Goal: Task Accomplishment & Management: Complete application form

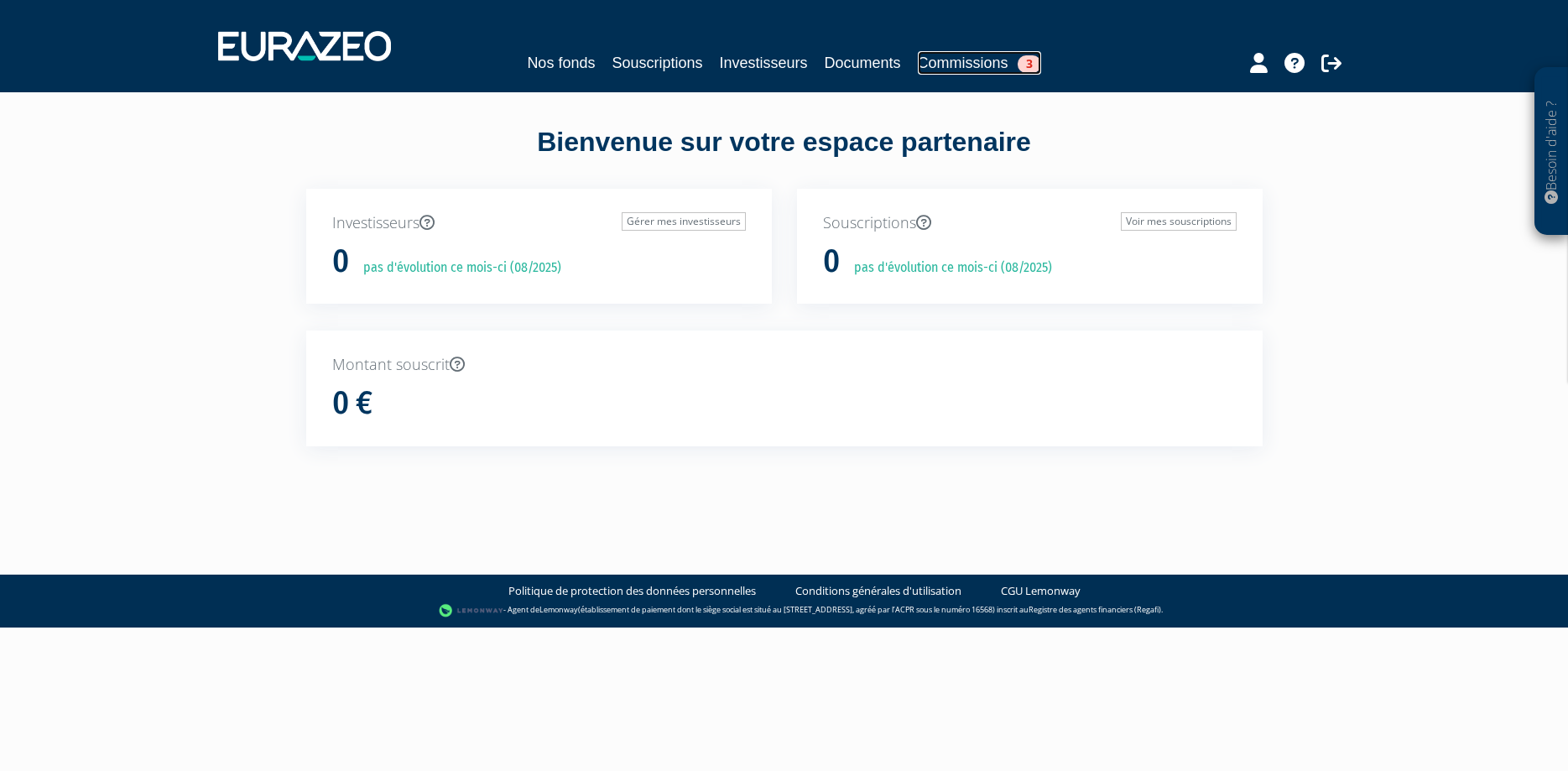
click at [964, 61] on link "Commissions 3" at bounding box center [980, 63] width 123 height 23
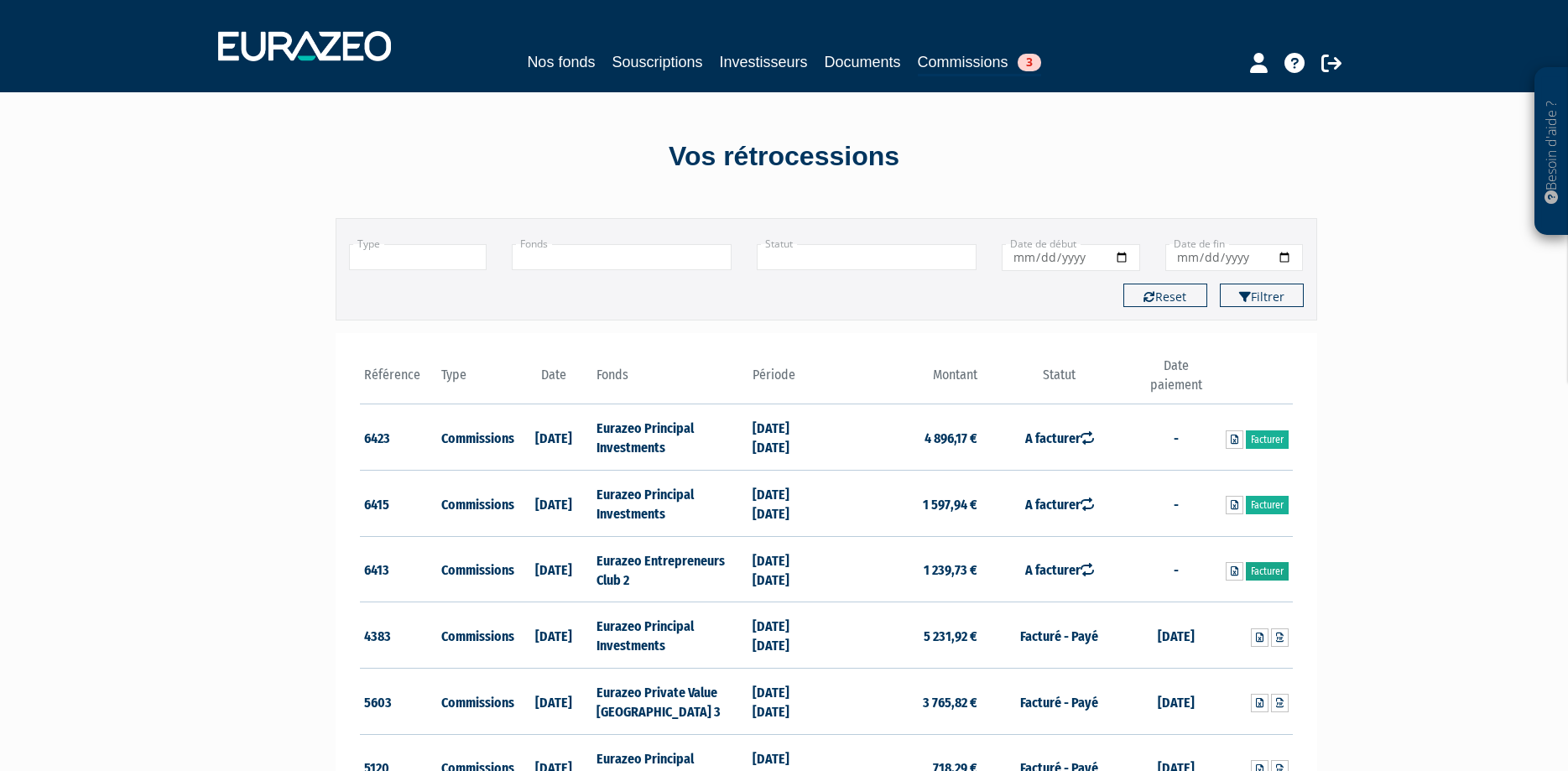
click at [1263, 569] on link "Facturer" at bounding box center [1267, 571] width 42 height 18
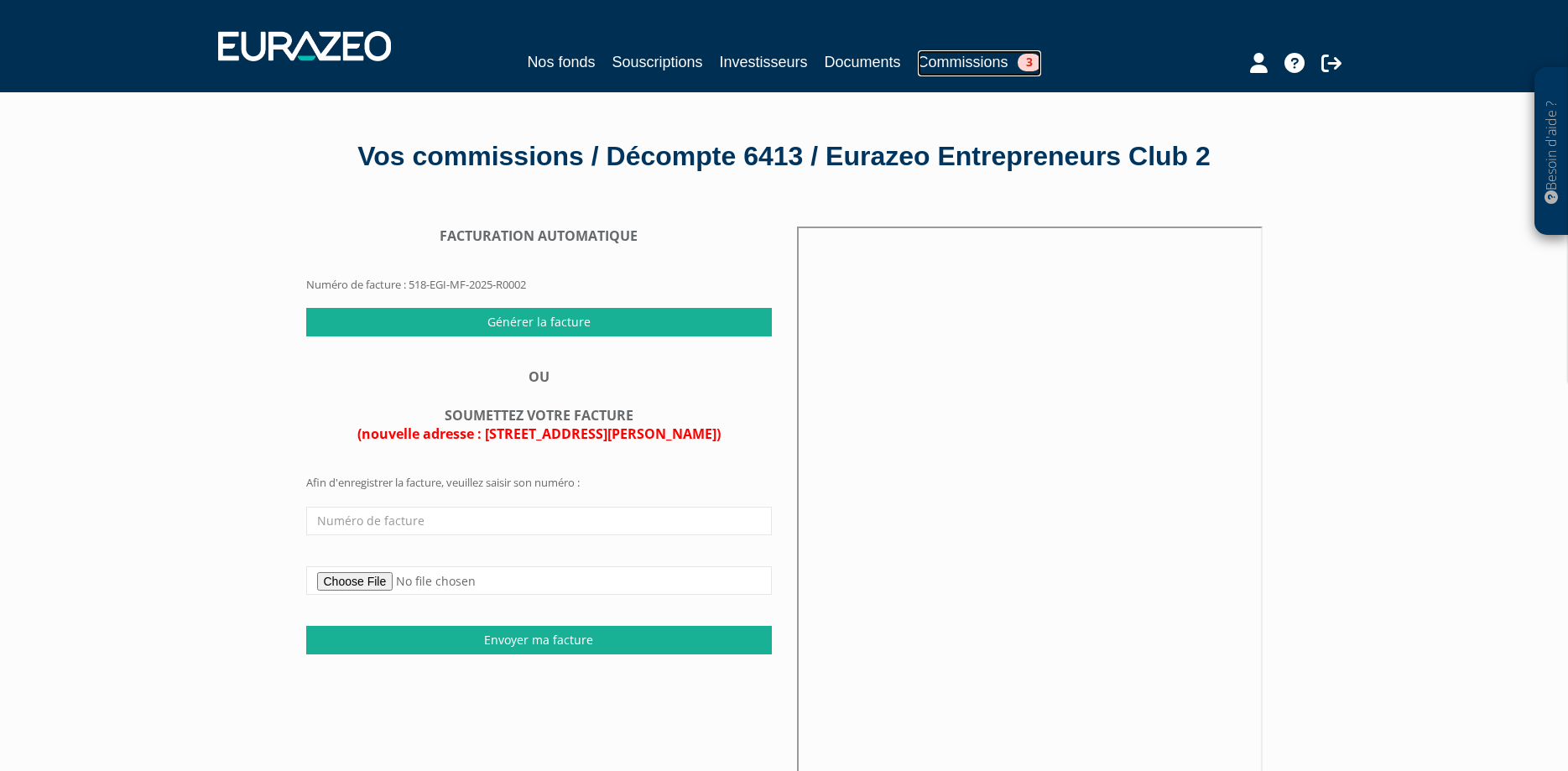
click at [993, 61] on link "Commissions 3" at bounding box center [980, 63] width 123 height 26
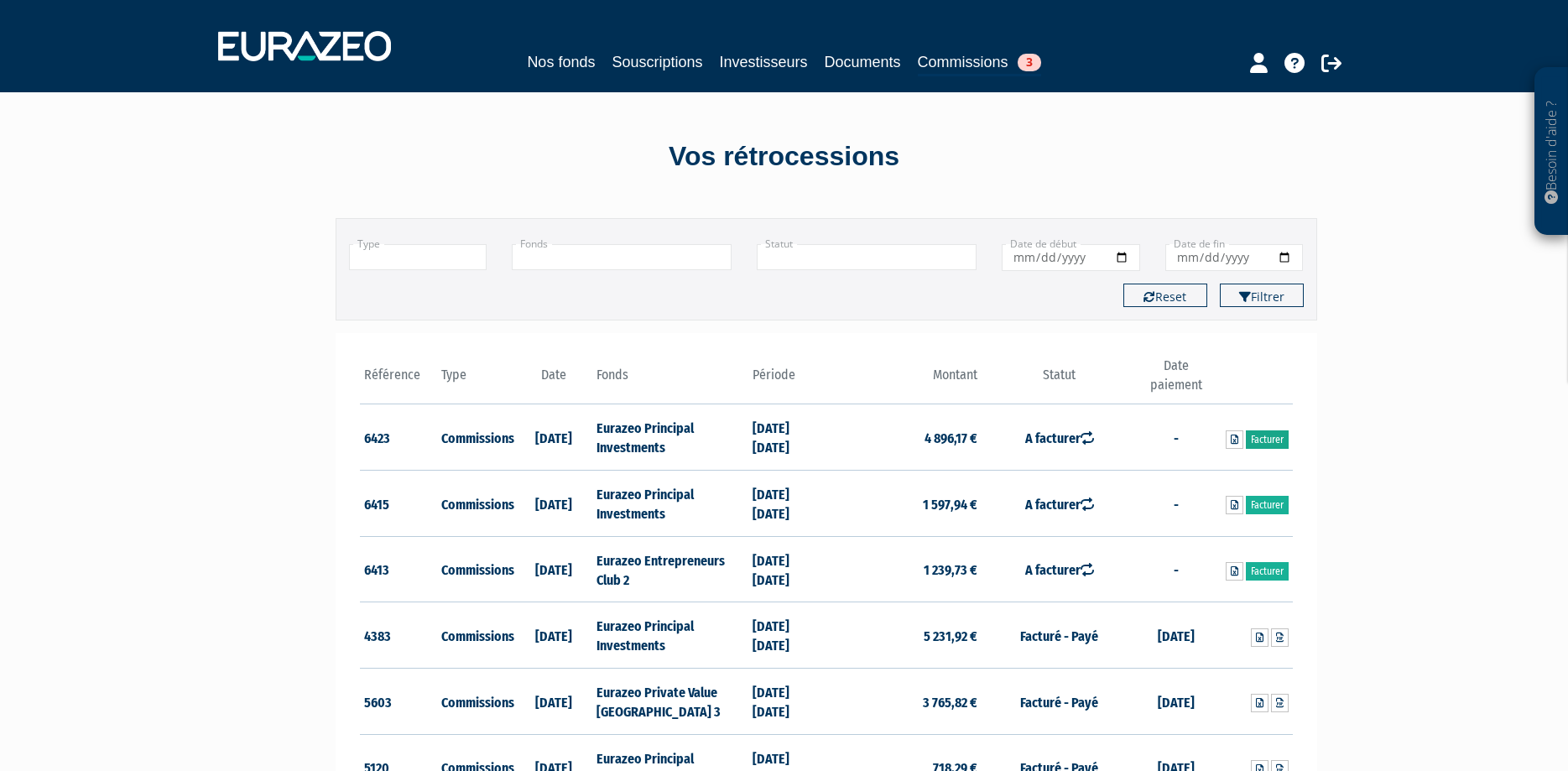
click at [1261, 437] on link "Facturer" at bounding box center [1267, 439] width 42 height 18
click at [1264, 572] on link "Facturer" at bounding box center [1267, 571] width 42 height 18
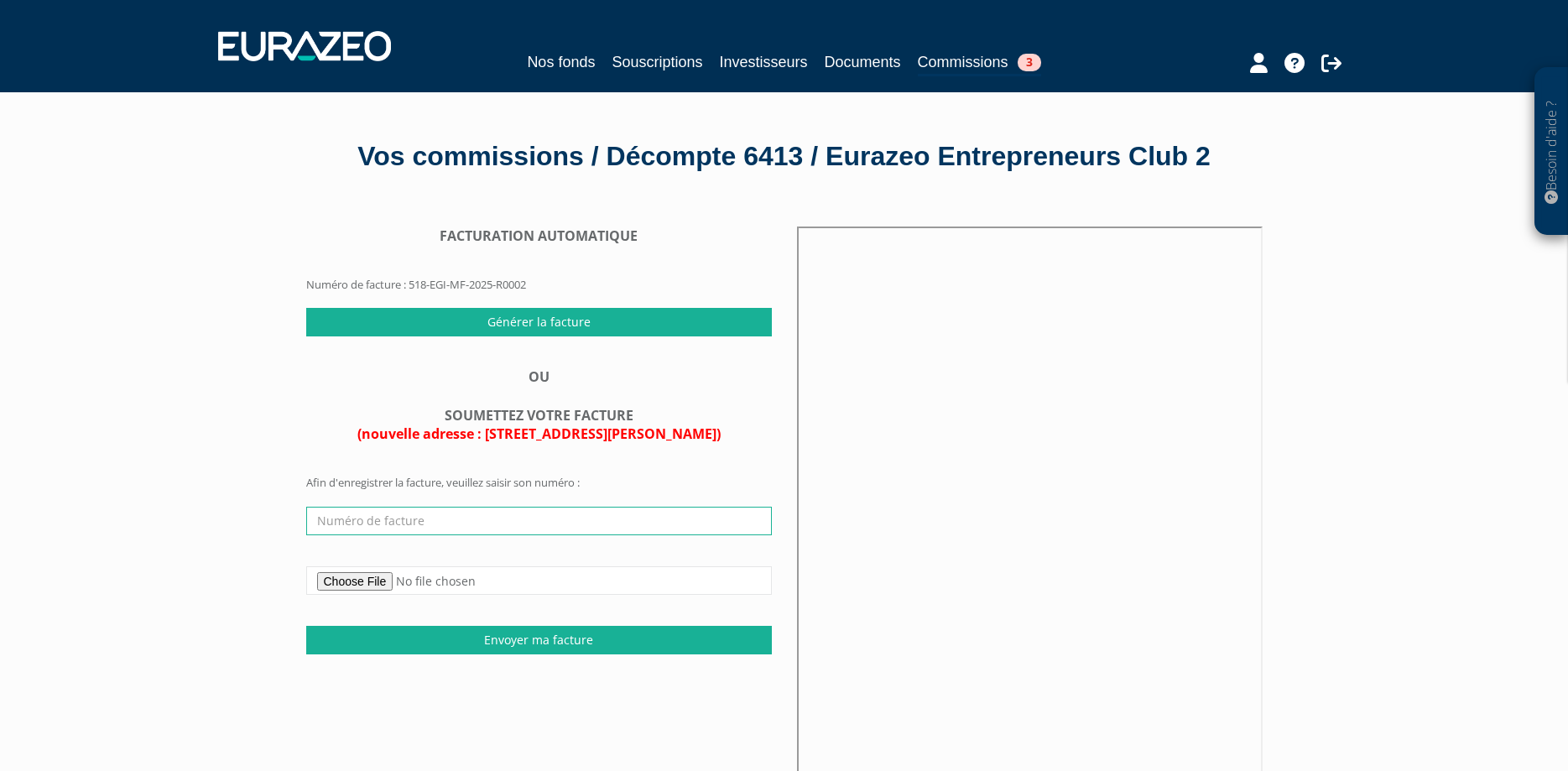
click at [401, 535] on input "text" at bounding box center [539, 520] width 466 height 29
type input "361/08/2025"
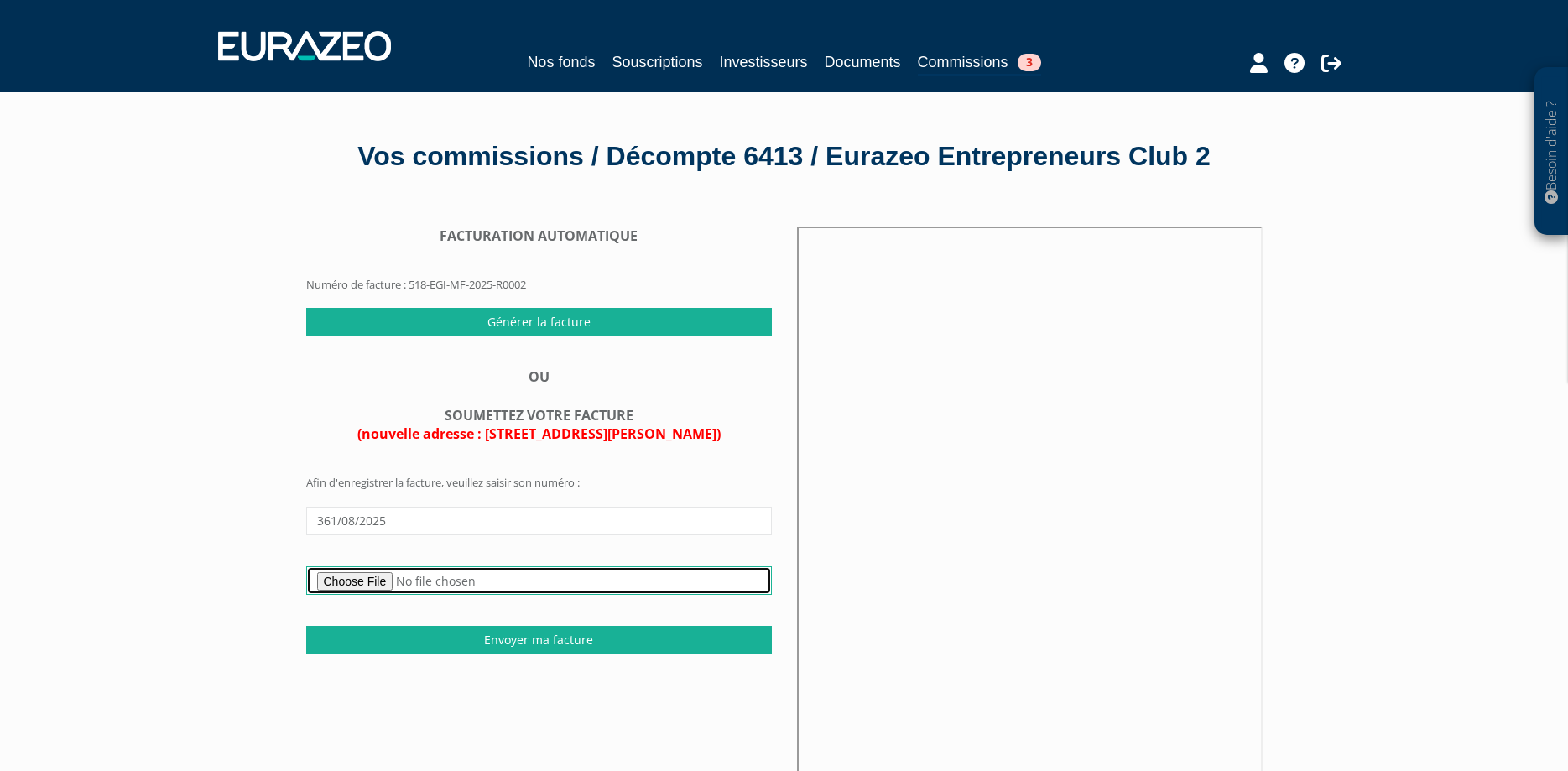
click at [354, 595] on input "file" at bounding box center [539, 580] width 466 height 29
type input "C:\fakepath\361-08-2025 - EURAZEO - OPCVM - 1S 25 - Entrepreneurs Club 2 - FR 0…"
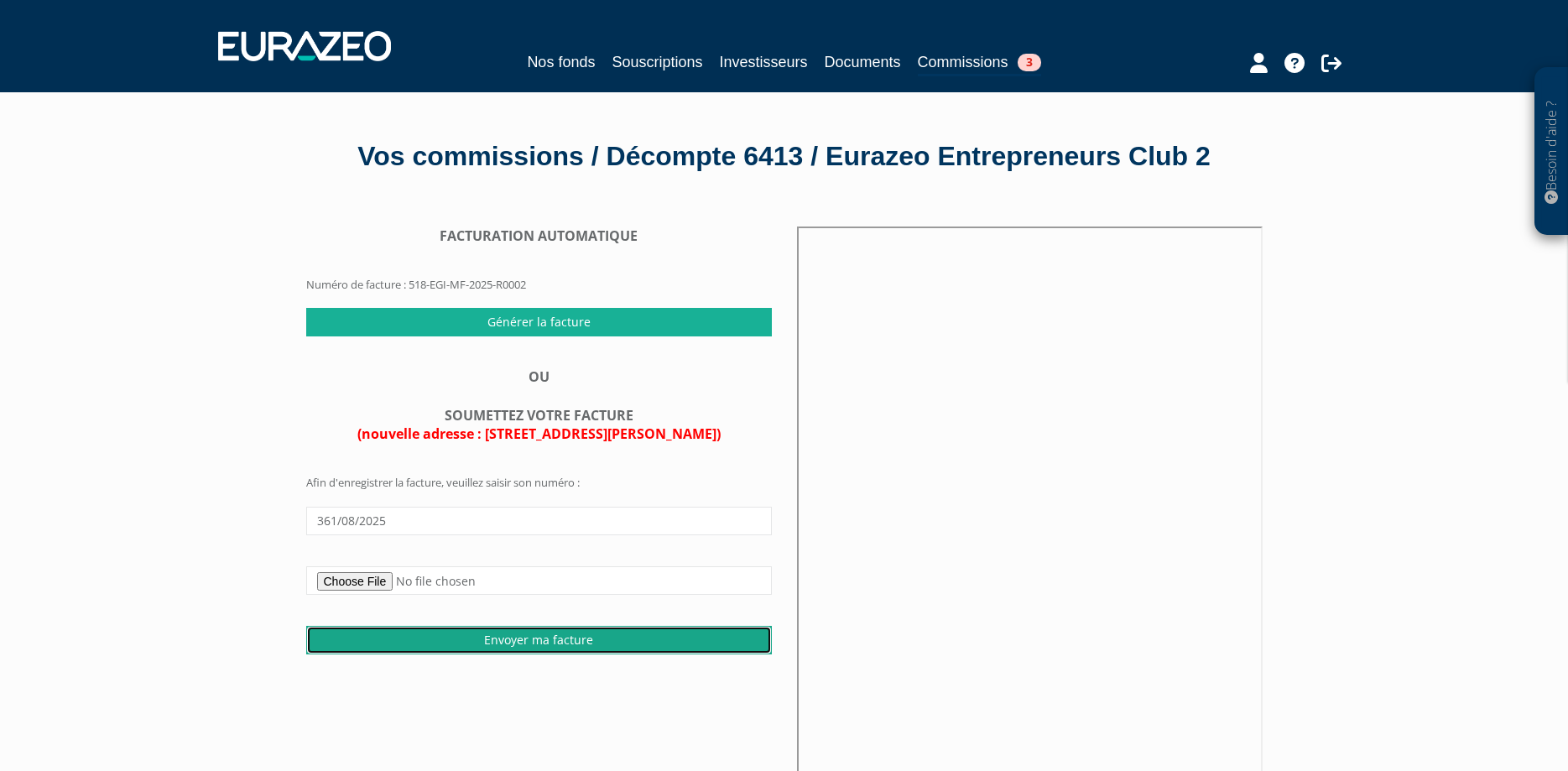
click at [535, 654] on input "Envoyer ma facture" at bounding box center [539, 640] width 466 height 29
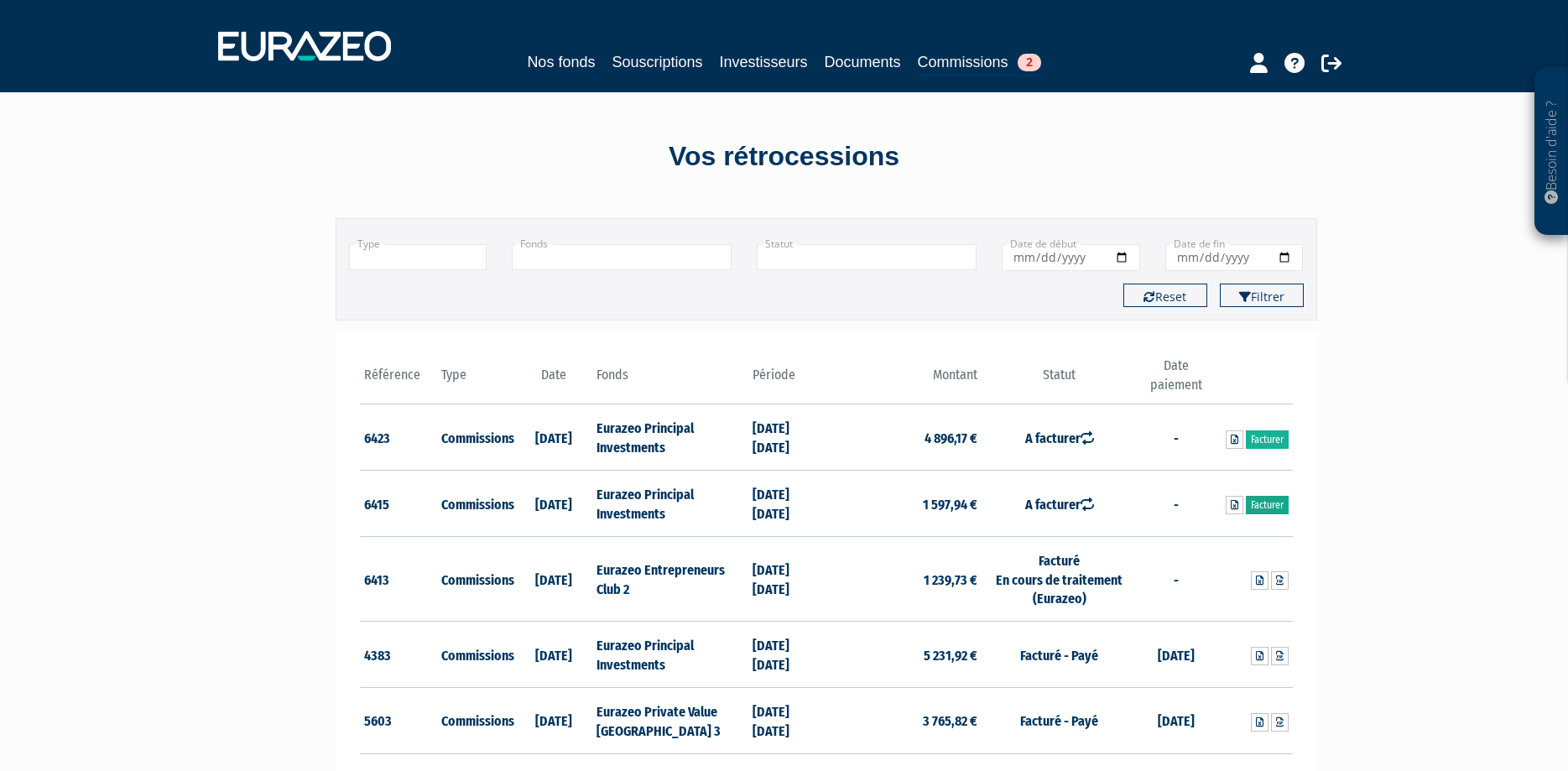
click at [1268, 505] on link "Facturer" at bounding box center [1267, 504] width 42 height 18
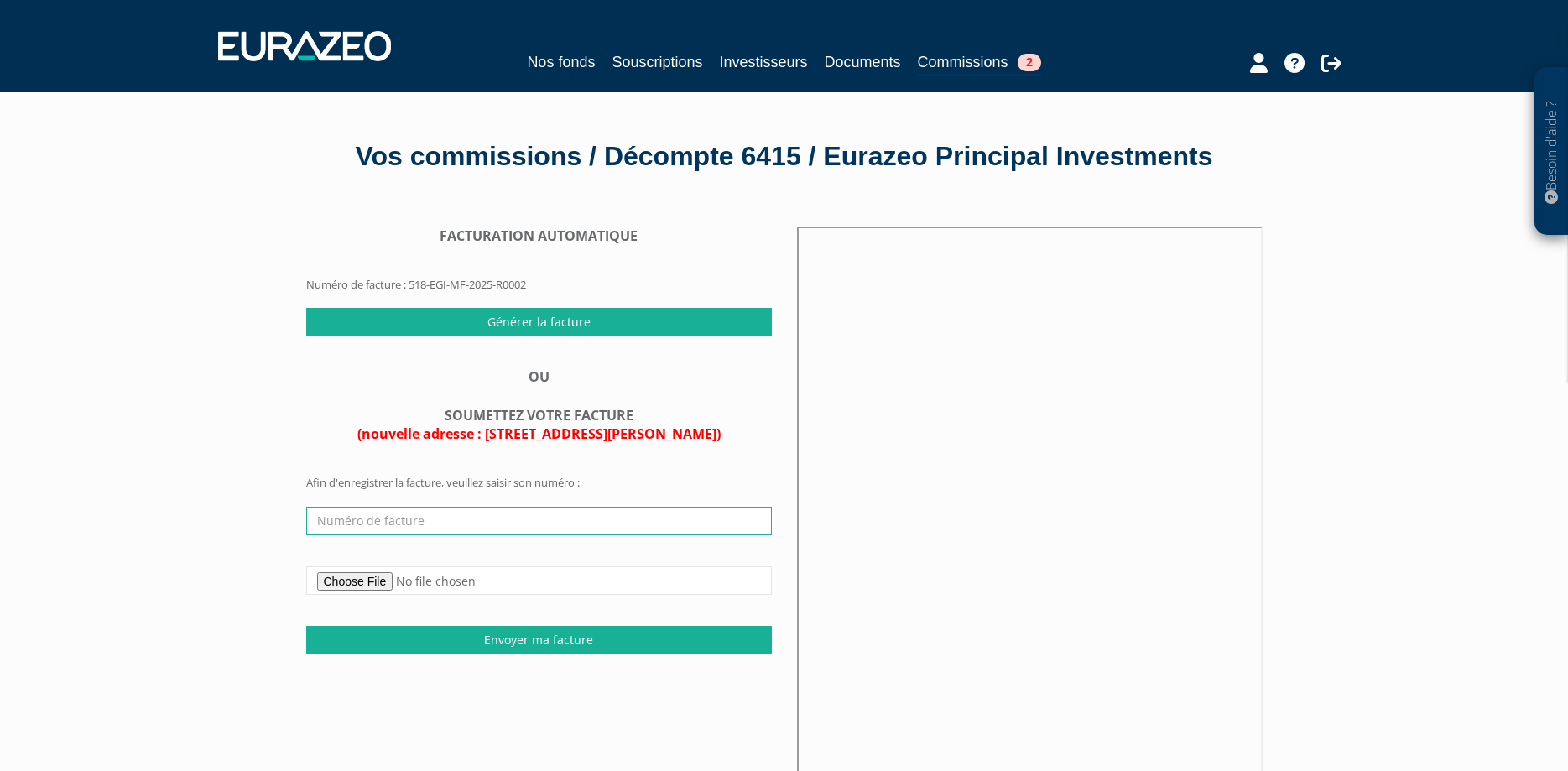
click at [334, 535] on input "text" at bounding box center [539, 520] width 466 height 29
type input "362/08/2025"
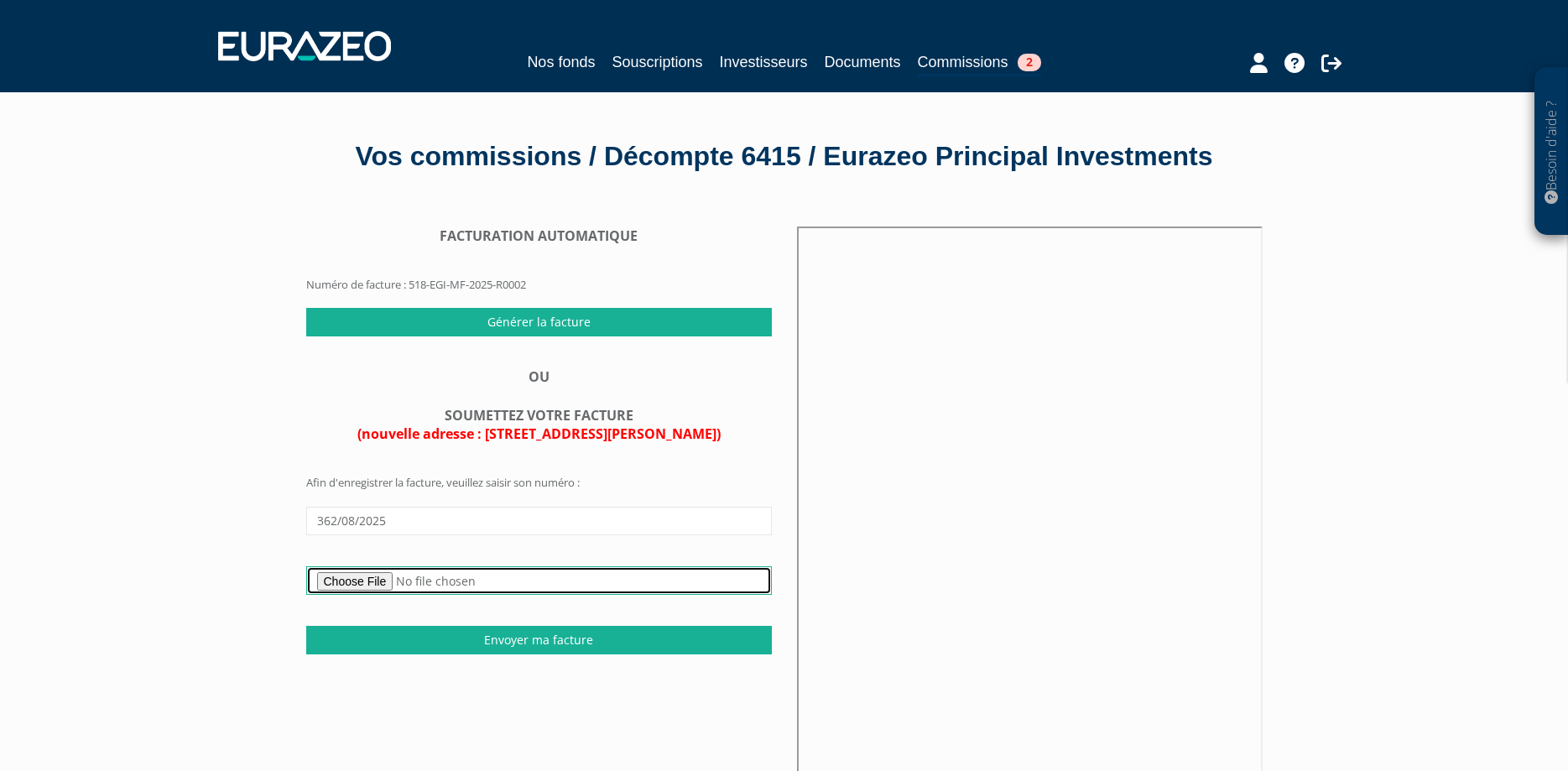
click at [346, 595] on input "file" at bounding box center [539, 580] width 466 height 29
type input "C:\fakepath\362-08-2025 - EURAZEO - OPCVM - 1S 25 - EPI - FR 00140086G7.pdf"
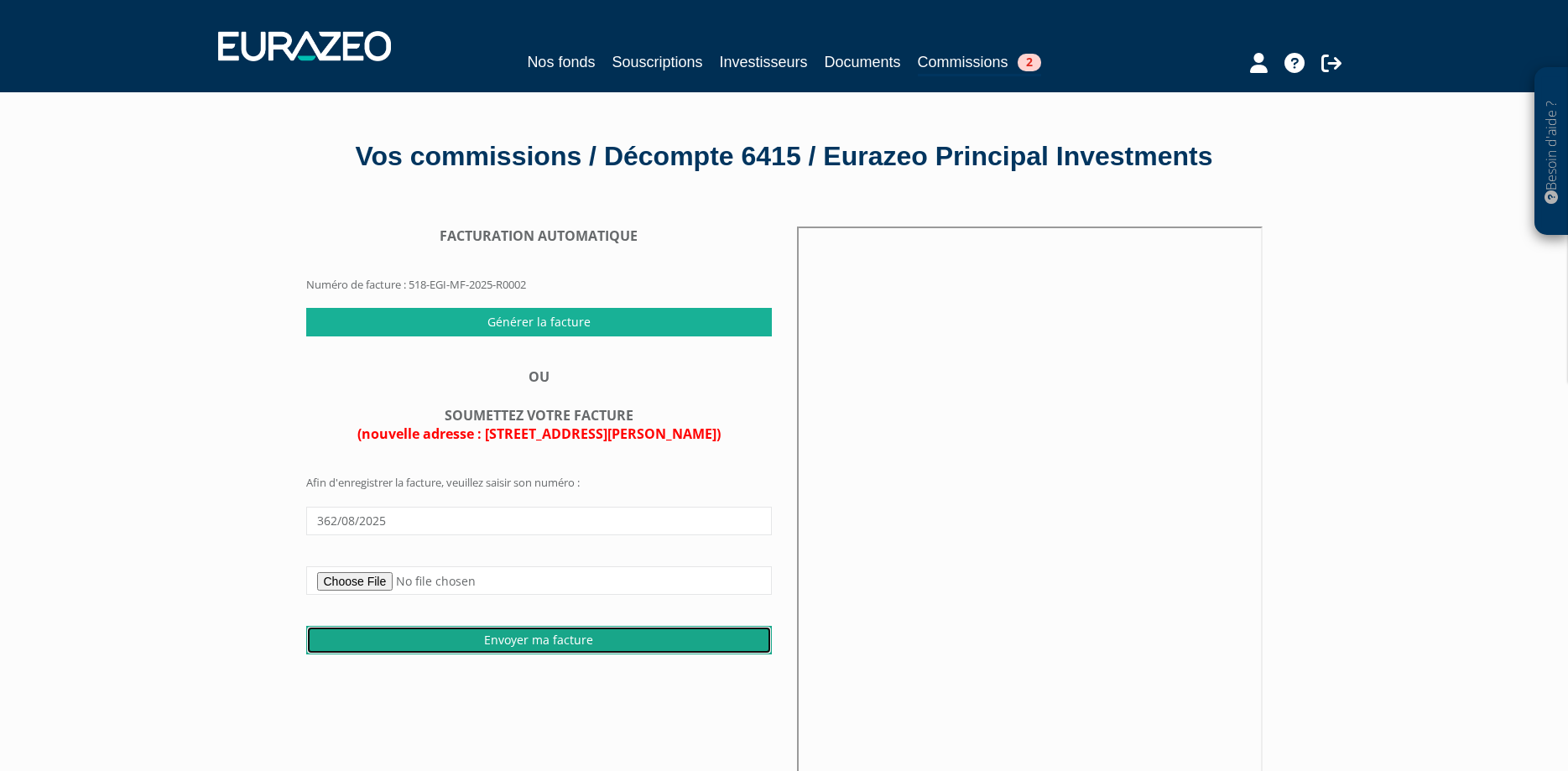
click at [520, 654] on input "Envoyer ma facture" at bounding box center [539, 640] width 466 height 29
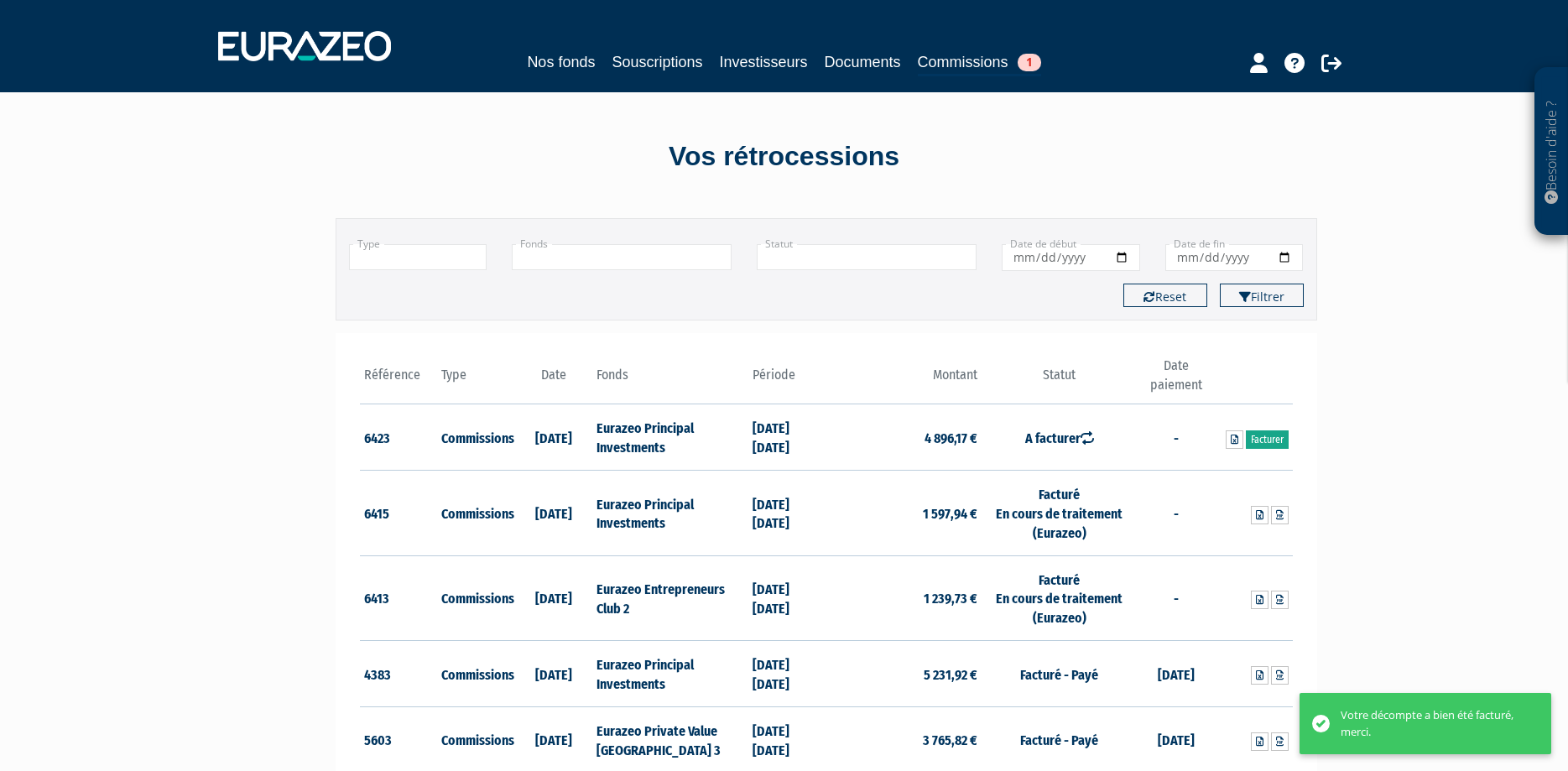
click at [1267, 433] on link "Facturer" at bounding box center [1267, 439] width 42 height 18
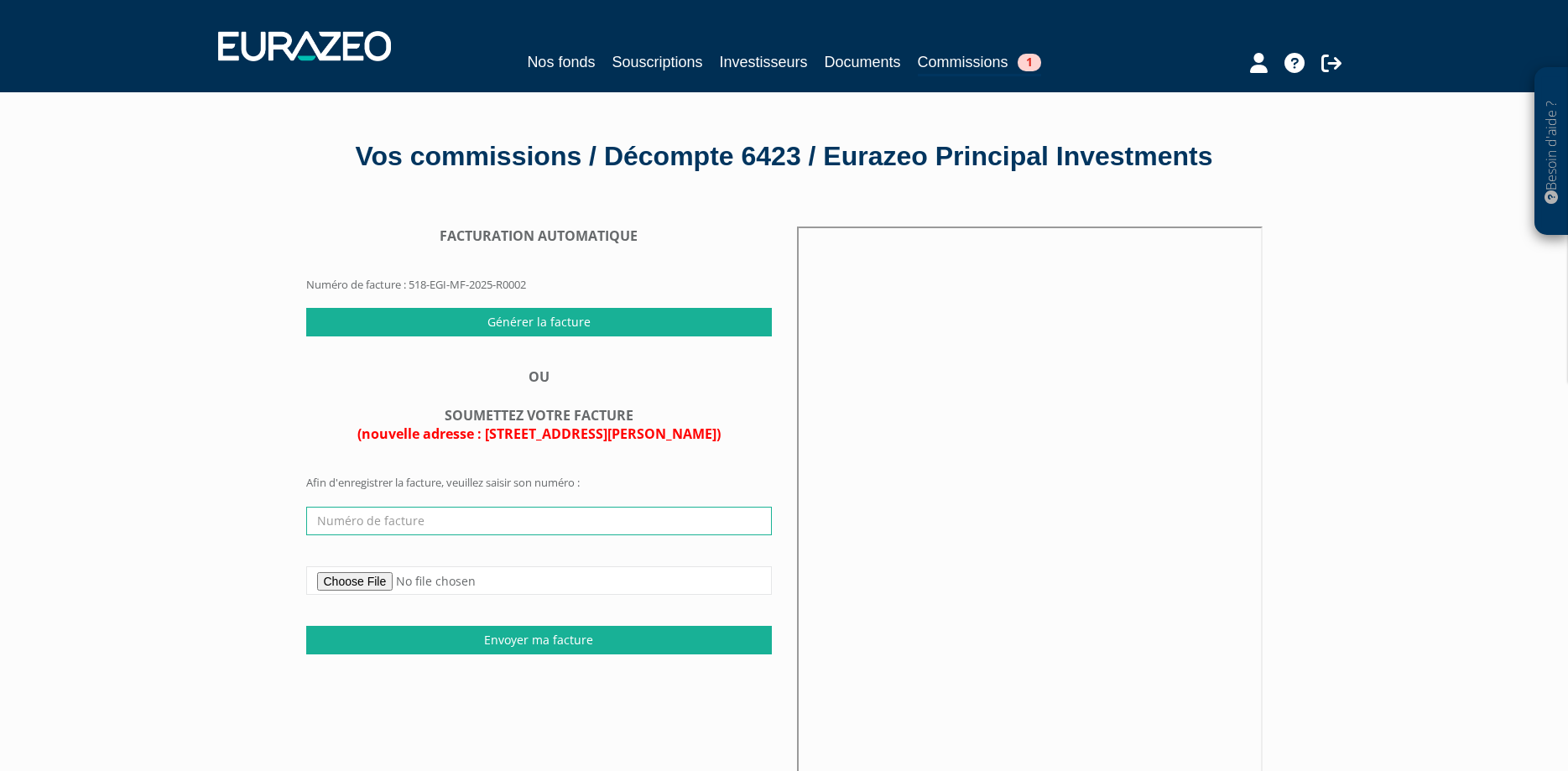
click at [494, 535] on input "text" at bounding box center [539, 520] width 466 height 29
type input "363/08/2025"
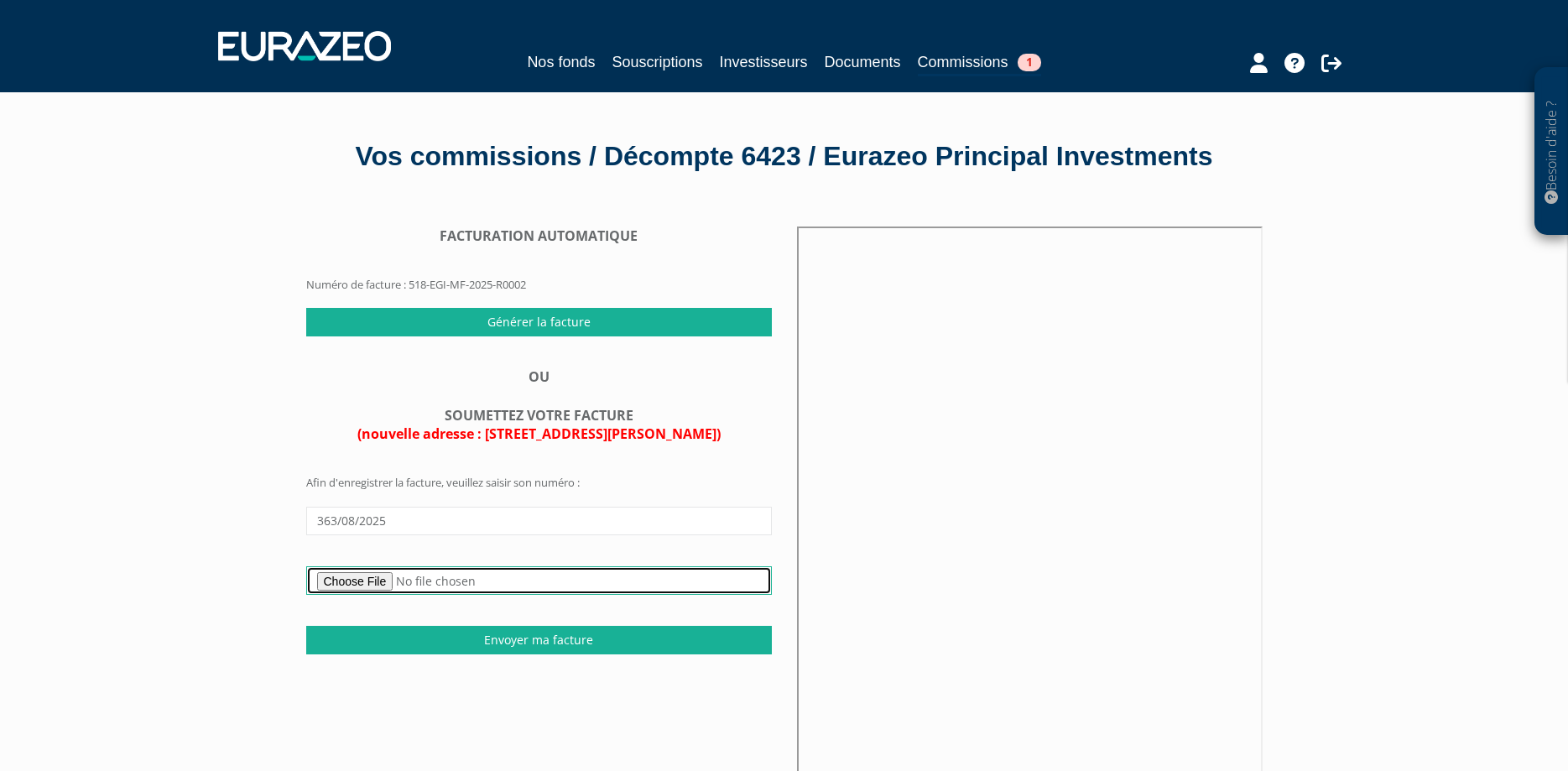
click at [350, 595] on input "file" at bounding box center [539, 580] width 466 height 29
type input "C:\fakepath\363-08-2025 - EURAZEO - OPCVM - 1S 25 - EPI - FR 00140086J1.pdf"
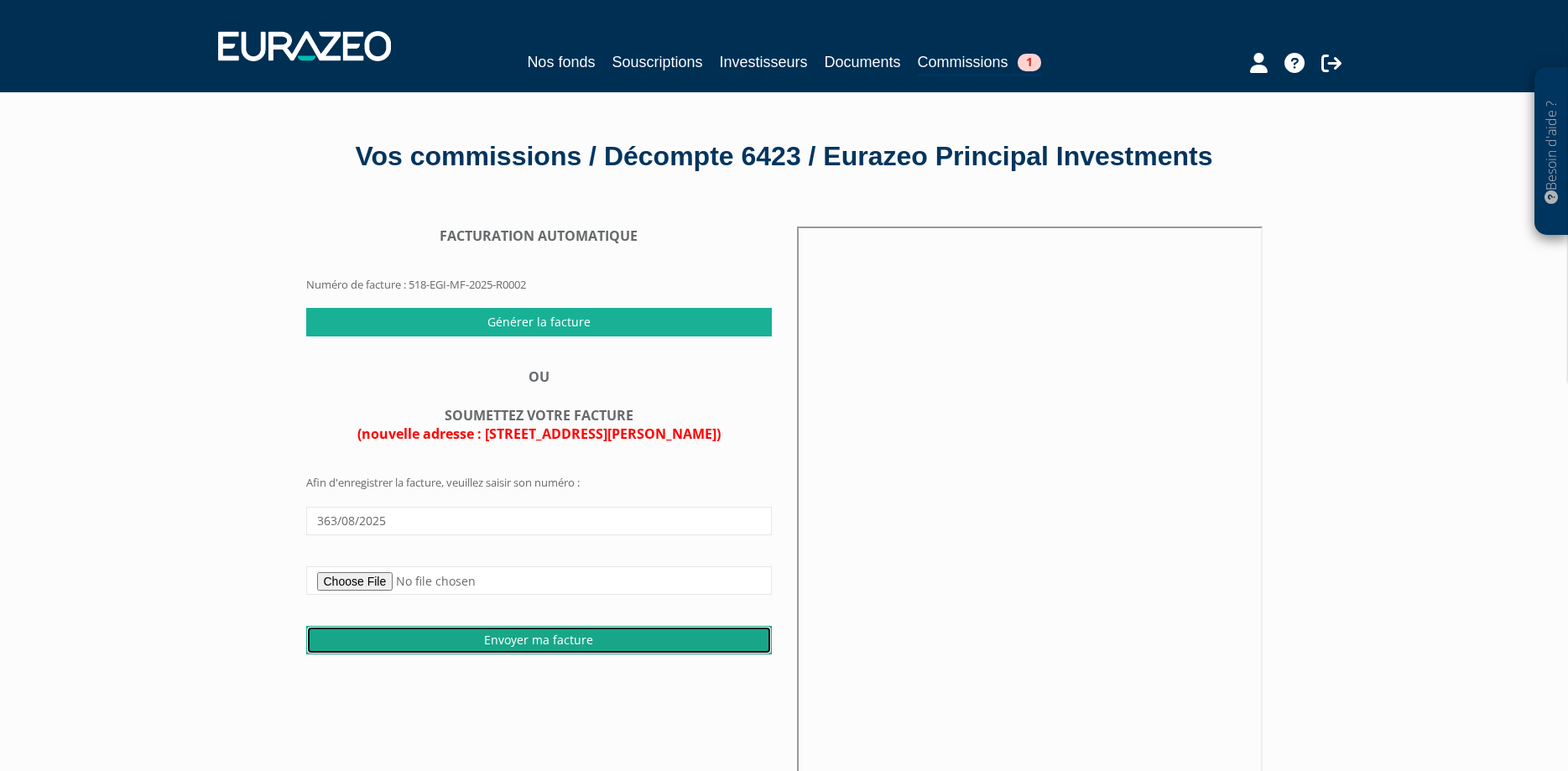
click at [550, 654] on input "Envoyer ma facture" at bounding box center [539, 640] width 466 height 29
